Goal: Information Seeking & Learning: Learn about a topic

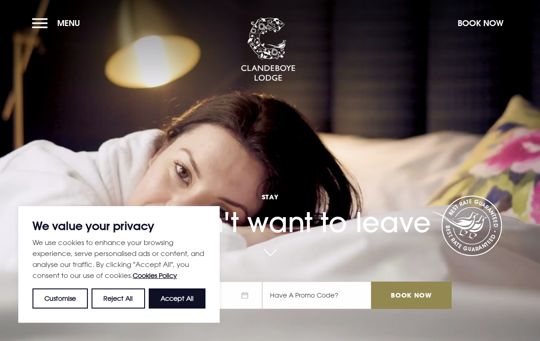
click at [176, 301] on button "Accept All" at bounding box center [177, 299] width 57 height 20
checkbox input "true"
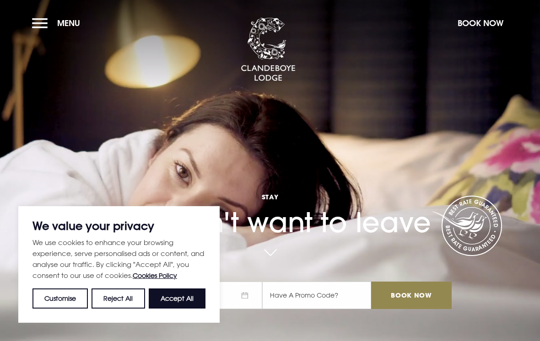
checkbox input "true"
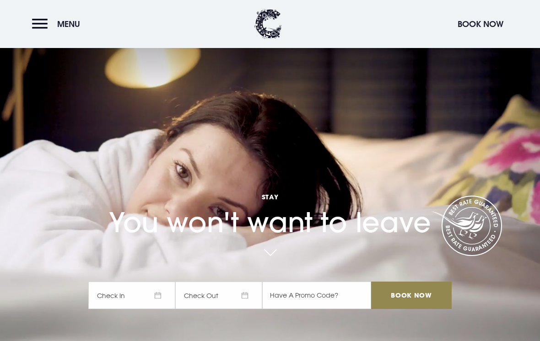
click at [48, 23] on button "Menu" at bounding box center [58, 24] width 53 height 20
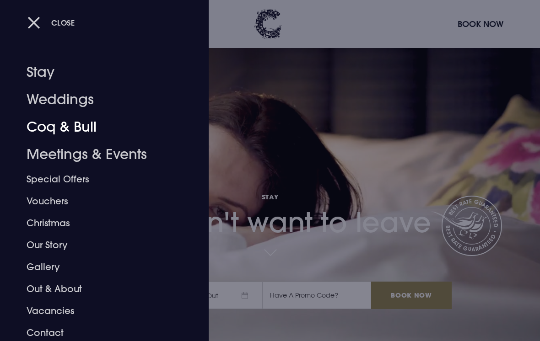
click at [54, 129] on link "Coq & Bull" at bounding box center [98, 126] width 143 height 27
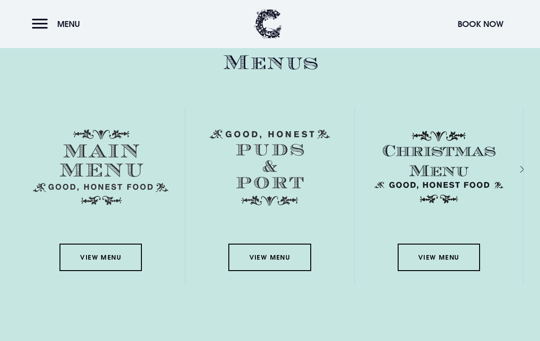
scroll to position [1272, 0]
click at [250, 269] on link "View Menu" at bounding box center [269, 257] width 82 height 27
click at [101, 268] on link "View Menu" at bounding box center [100, 257] width 82 height 27
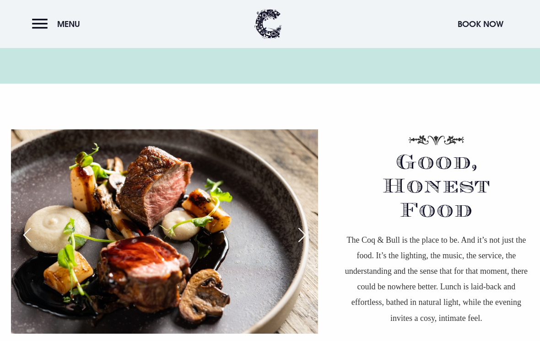
scroll to position [529, 0]
